Goal: Navigation & Orientation: Understand site structure

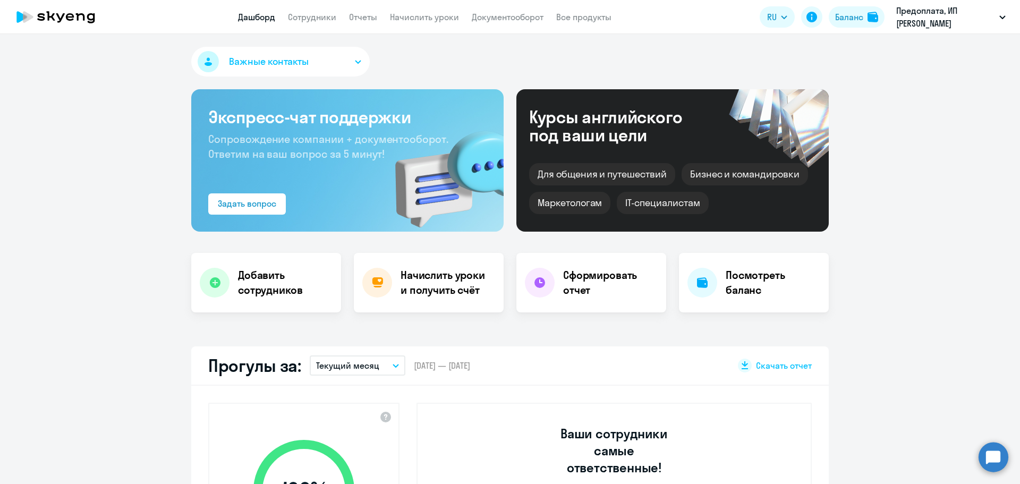
select select "30"
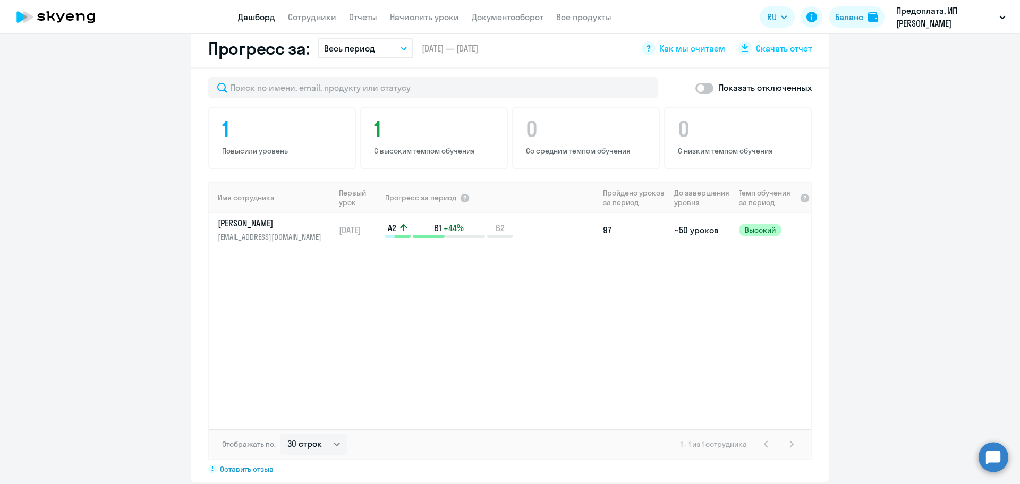
scroll to position [638, 0]
click at [505, 221] on p "B2" at bounding box center [500, 227] width 26 height 12
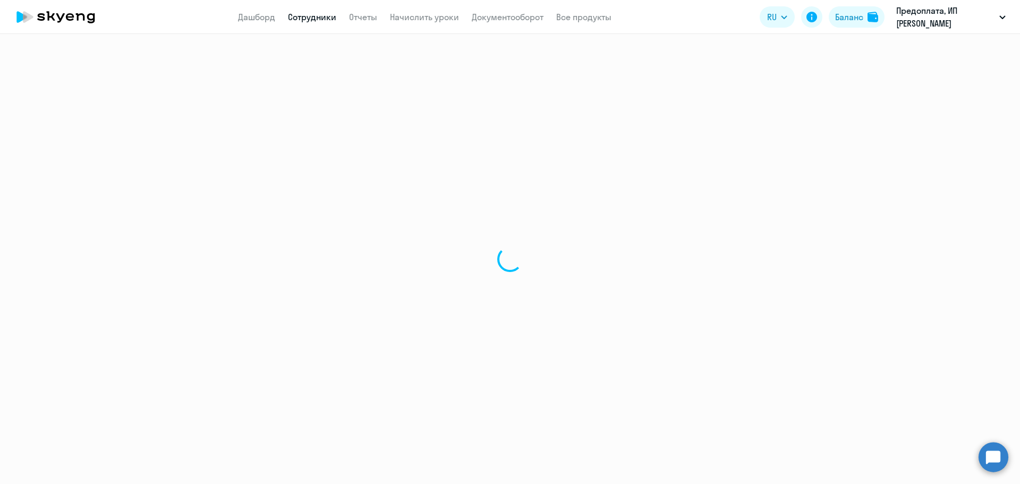
select select "english"
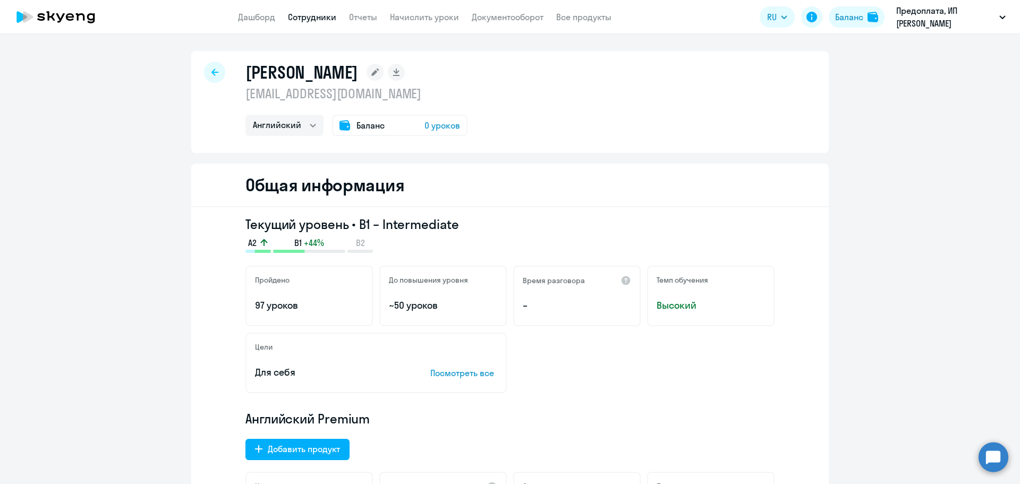
drag, startPoint x: 764, startPoint y: 166, endPoint x: 665, endPoint y: 104, distance: 116.5
click at [351, 125] on div "Баланс 0 уроков" at bounding box center [400, 125] width 136 height 21
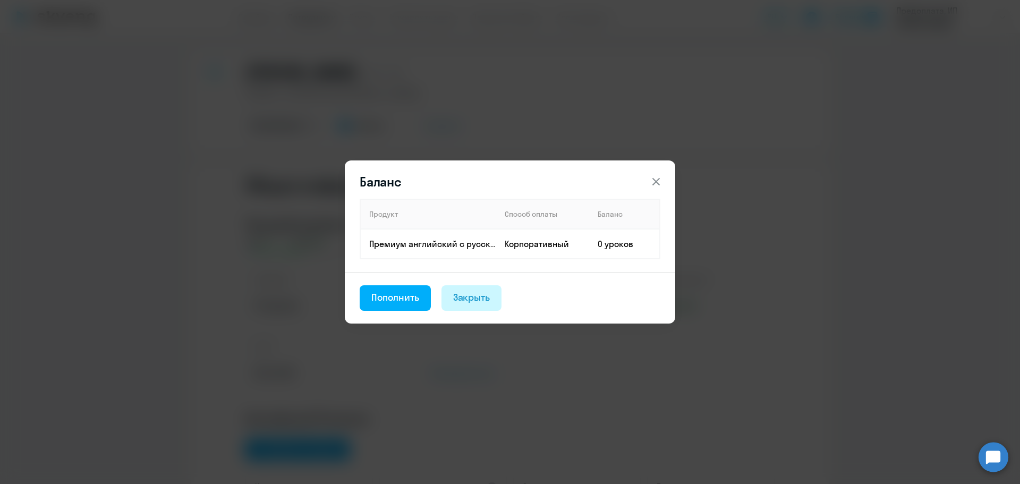
click at [458, 302] on div "Закрыть" at bounding box center [471, 298] width 37 height 14
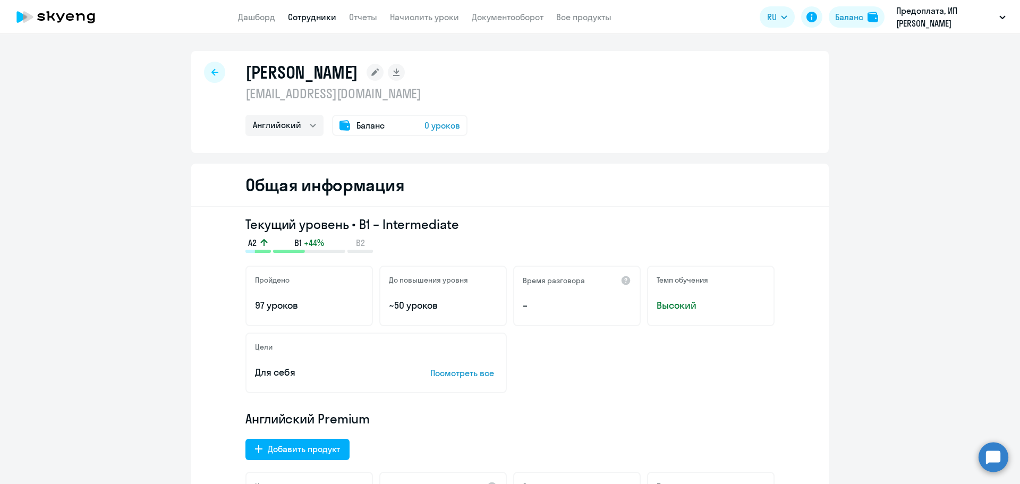
click at [313, 19] on link "Сотрудники" at bounding box center [312, 17] width 48 height 11
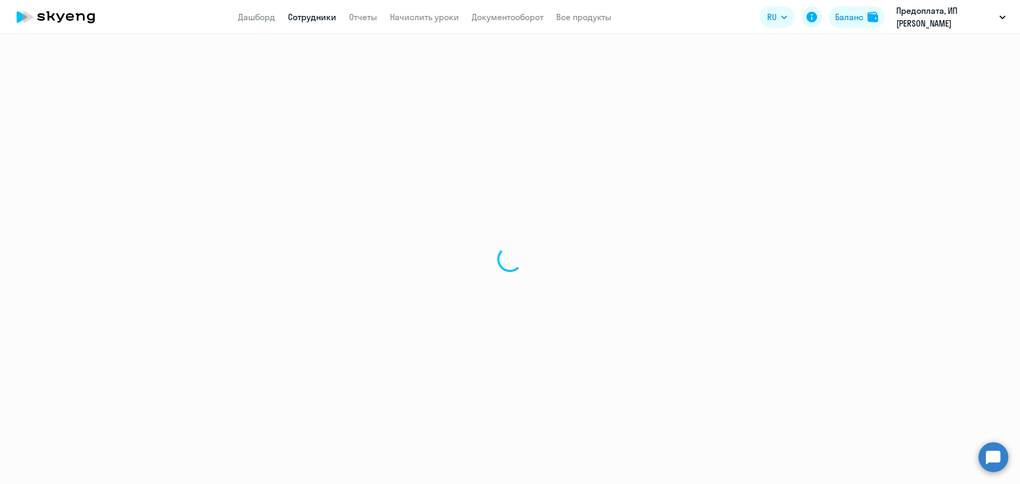
select select "30"
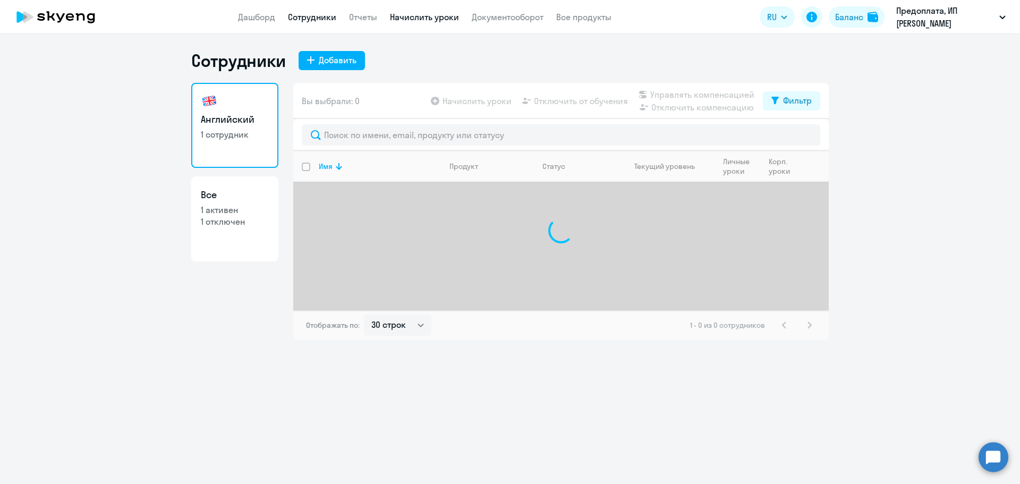
click at [433, 17] on link "Начислить уроки" at bounding box center [424, 17] width 69 height 11
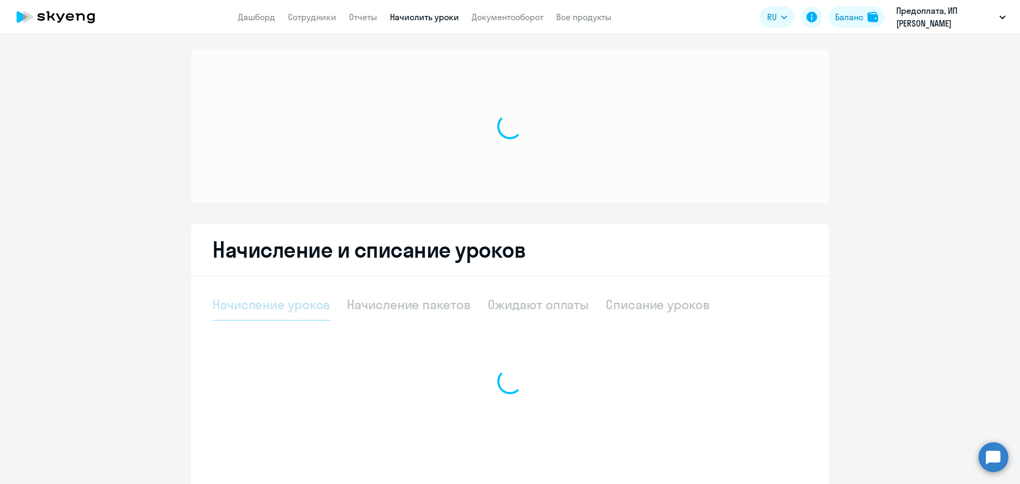
select select "10"
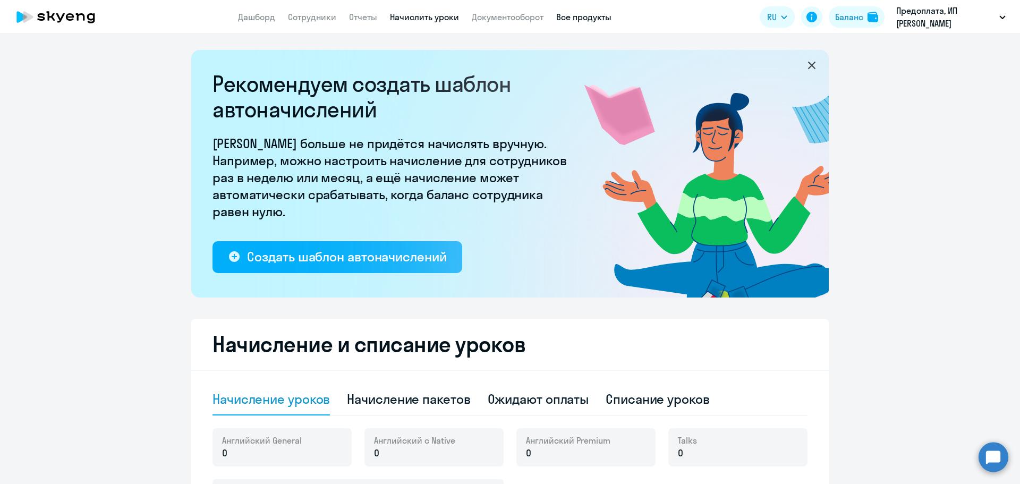
click at [588, 20] on link "Все продукты" at bounding box center [583, 17] width 55 height 11
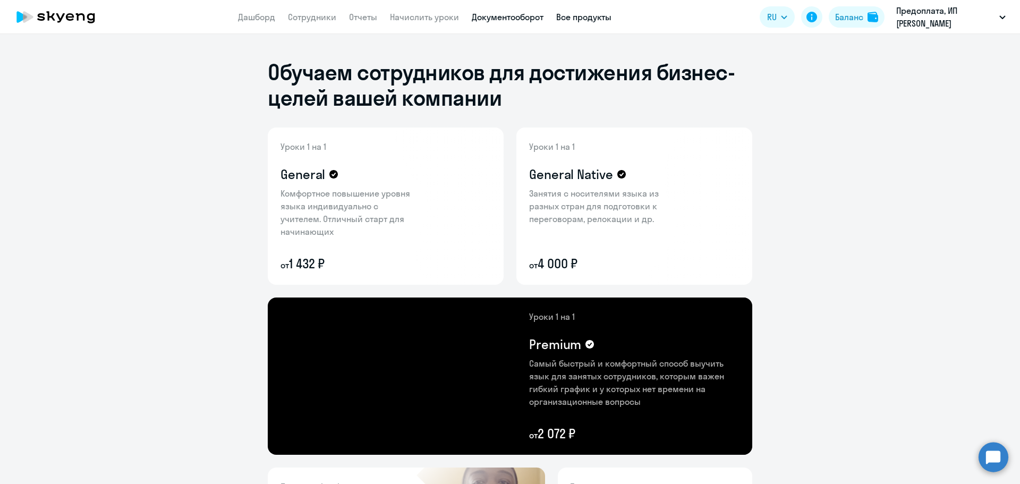
click at [491, 18] on link "Документооборот" at bounding box center [508, 17] width 72 height 11
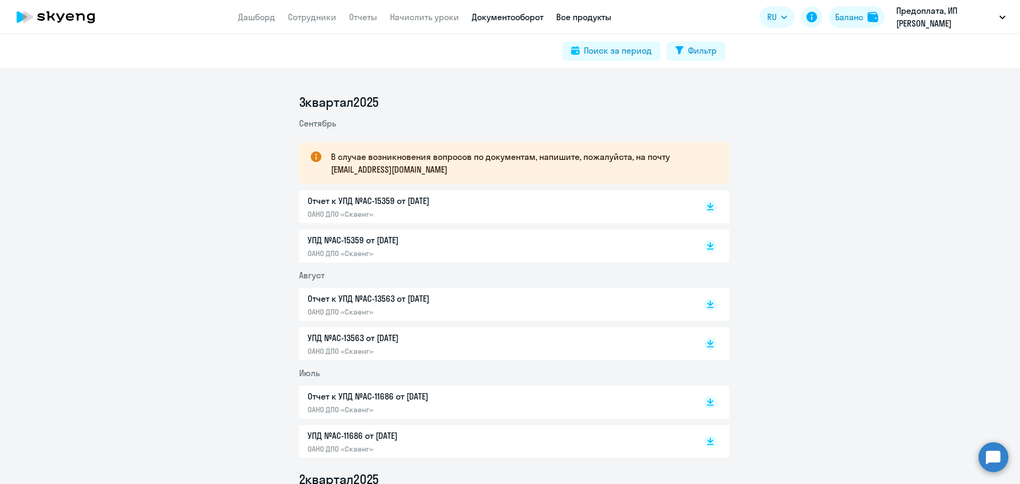
click at [581, 22] on link "Все продукты" at bounding box center [583, 17] width 55 height 11
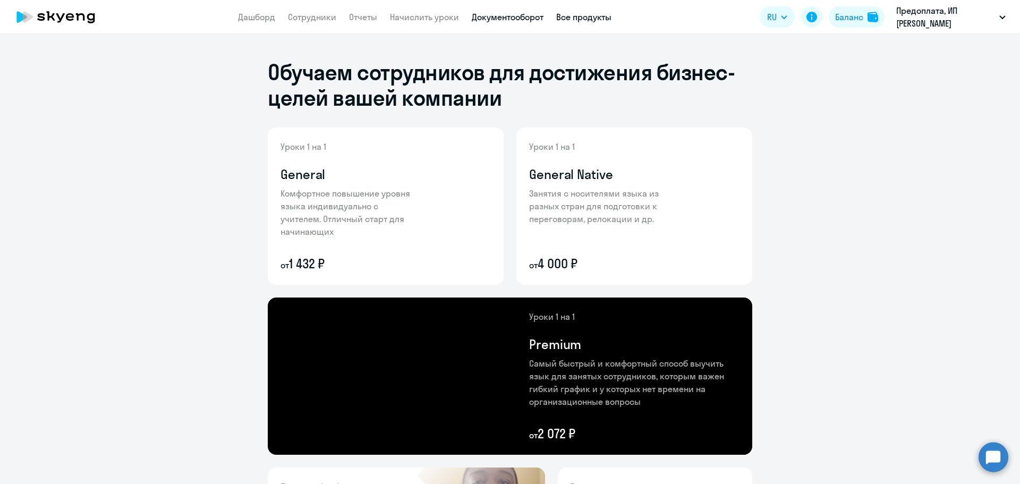
click at [479, 22] on link "Документооборот" at bounding box center [508, 17] width 72 height 11
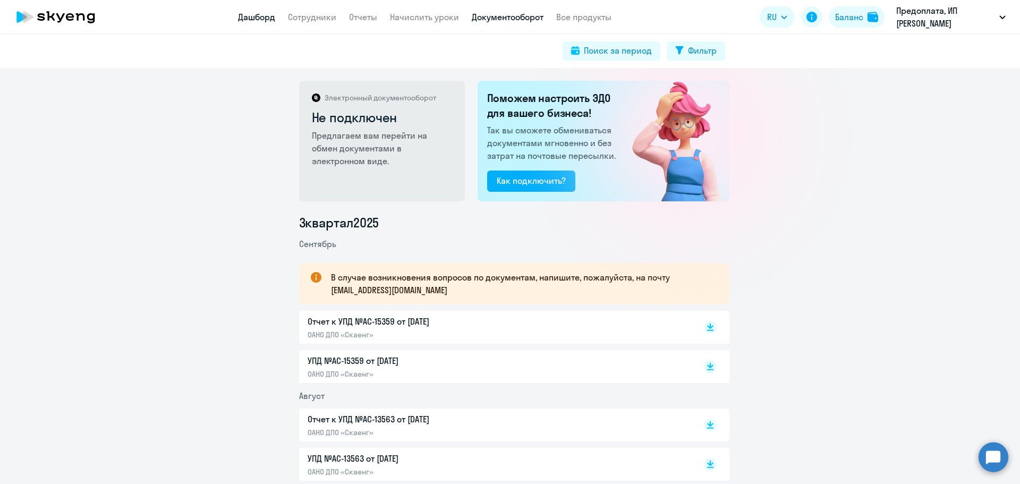
click at [254, 16] on link "Дашборд" at bounding box center [256, 17] width 37 height 11
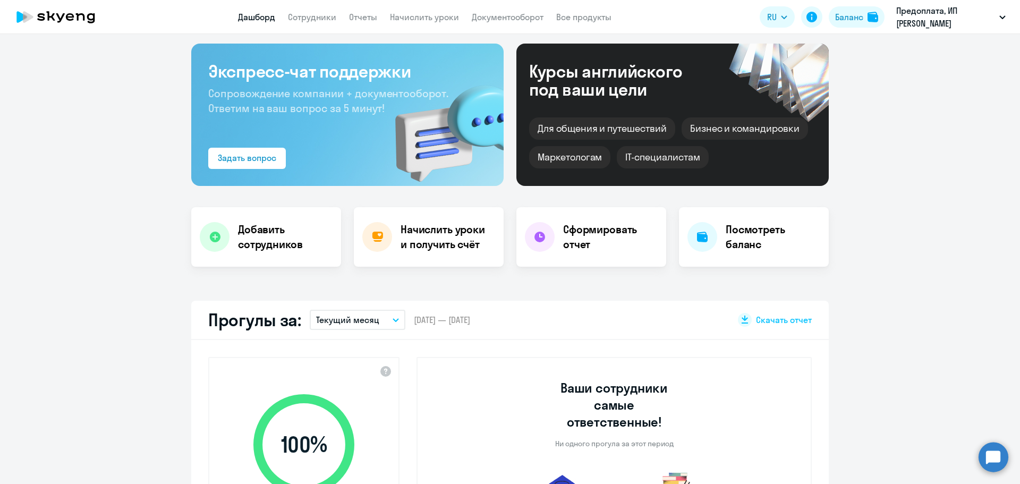
select select "30"
